Goal: Information Seeking & Learning: Learn about a topic

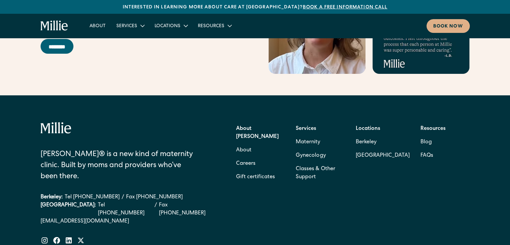
scroll to position [2768, 0]
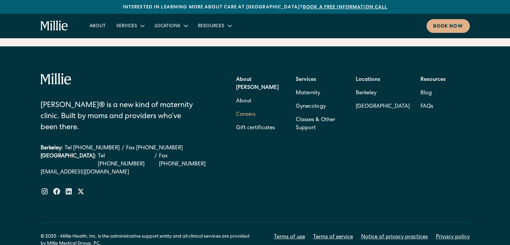
click at [245, 108] on link "Careers" at bounding box center [245, 114] width 19 height 13
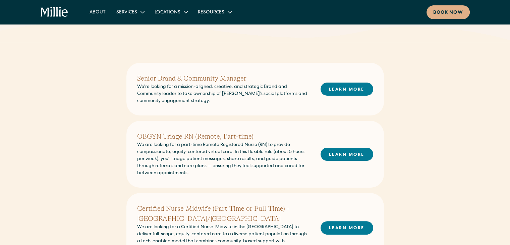
scroll to position [142, 0]
click at [349, 154] on link "LEARN MORE" at bounding box center [346, 153] width 53 height 13
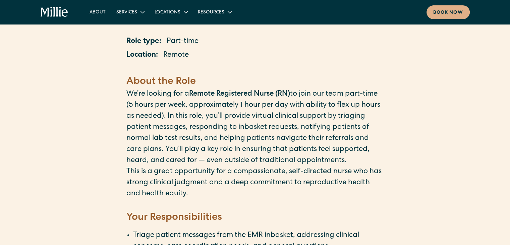
scroll to position [118, 0]
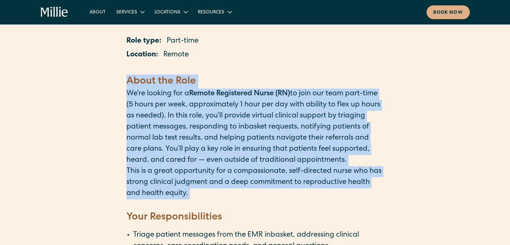
drag, startPoint x: 126, startPoint y: 81, endPoint x: 265, endPoint y: 215, distance: 193.1
copy div "About the Role ‍ We’re looking for a Remote Registered Nurse (RN) to join our t…"
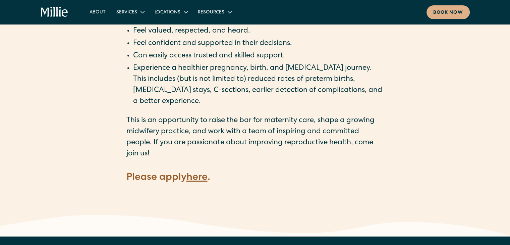
scroll to position [917, 0]
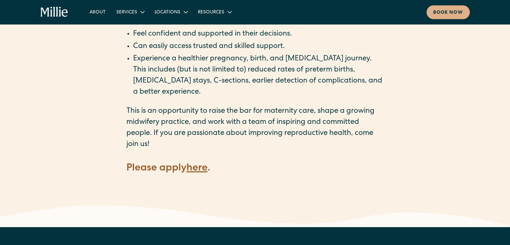
click at [200, 163] on strong "here" at bounding box center [196, 168] width 21 height 10
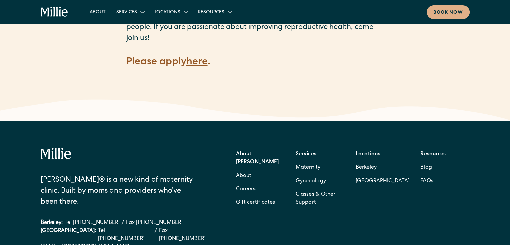
scroll to position [1022, 0]
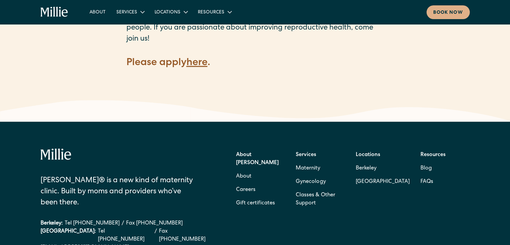
click at [201, 58] on strong "here" at bounding box center [196, 63] width 21 height 10
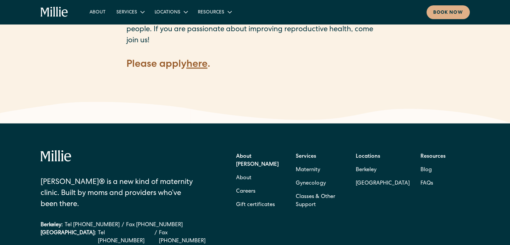
scroll to position [1021, 0]
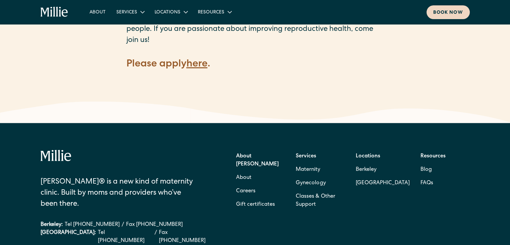
click at [450, 14] on div "Book now" at bounding box center [448, 12] width 30 height 7
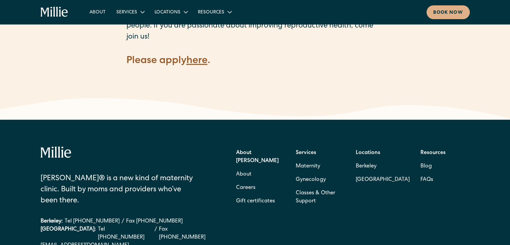
scroll to position [1013, 0]
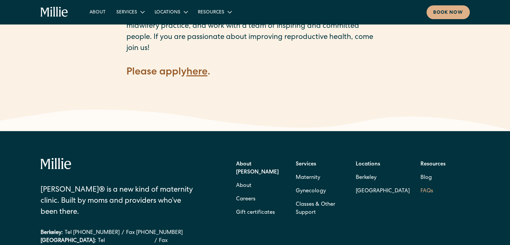
click at [426, 184] on link "FAQs" at bounding box center [426, 190] width 13 height 13
drag, startPoint x: 62, startPoint y: 5, endPoint x: 56, endPoint y: 10, distance: 6.9
click at [56, 10] on div "About Services Maternity Gynecology Classes & Other Support Locations Berkeley …" at bounding box center [255, 12] width 429 height 14
click at [56, 10] on icon "home" at bounding box center [57, 12] width 2 height 10
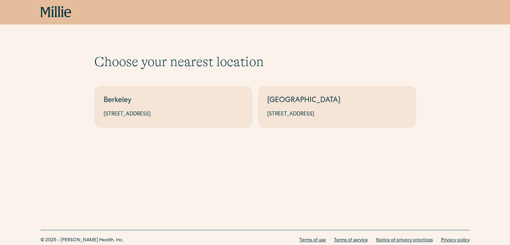
scroll to position [23, 0]
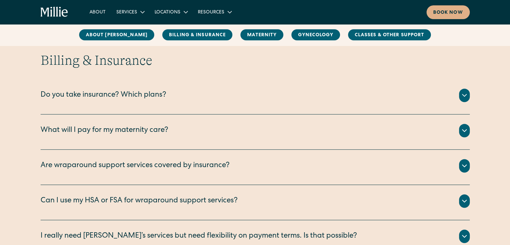
scroll to position [308, 0]
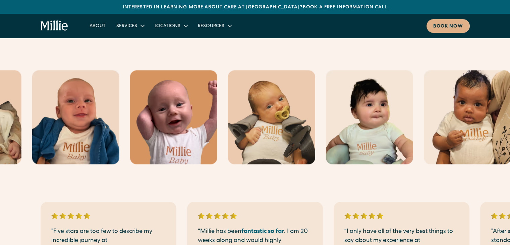
scroll to position [1205, 0]
